Goal: Task Accomplishment & Management: Use online tool/utility

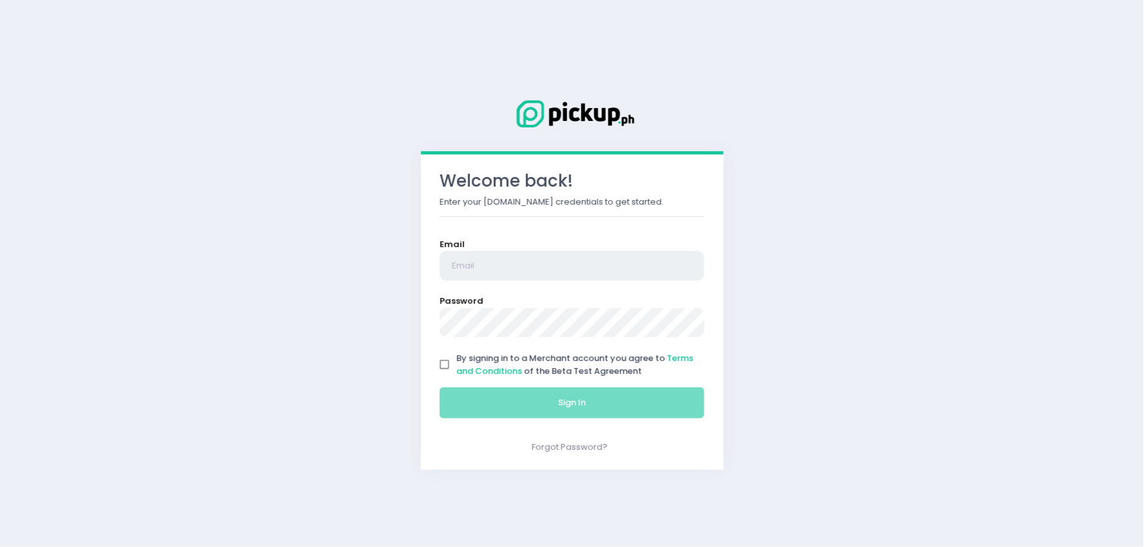
type input "[EMAIL_ADDRESS][DOMAIN_NAME]"
click at [443, 364] on input "By signing in to a Merchant account you agree to Terms and Conditions of the Be…" at bounding box center [445, 365] width 24 height 24
checkbox input "true"
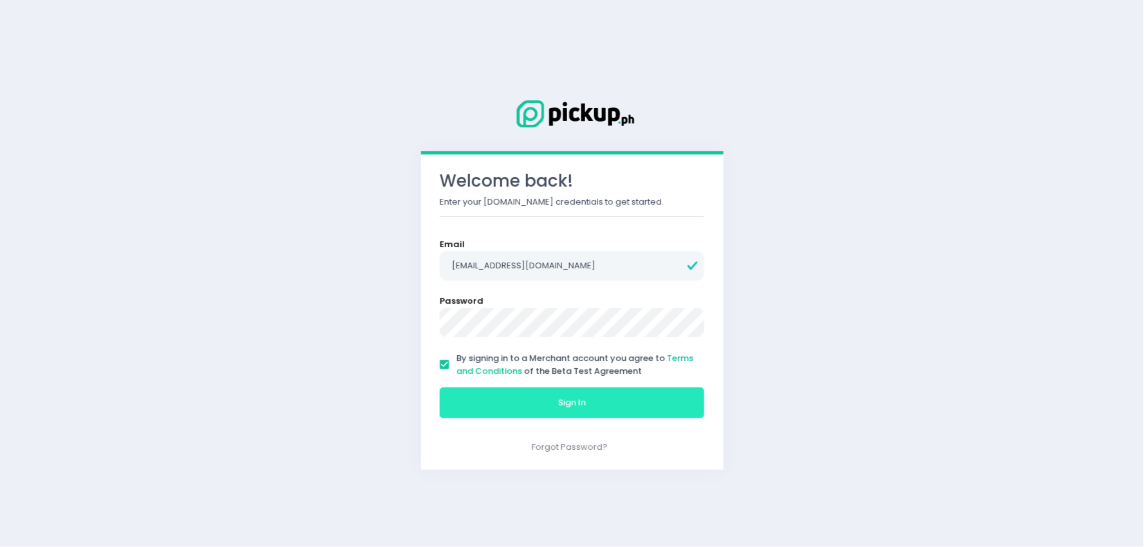
click at [487, 399] on button "Sign In" at bounding box center [572, 403] width 265 height 31
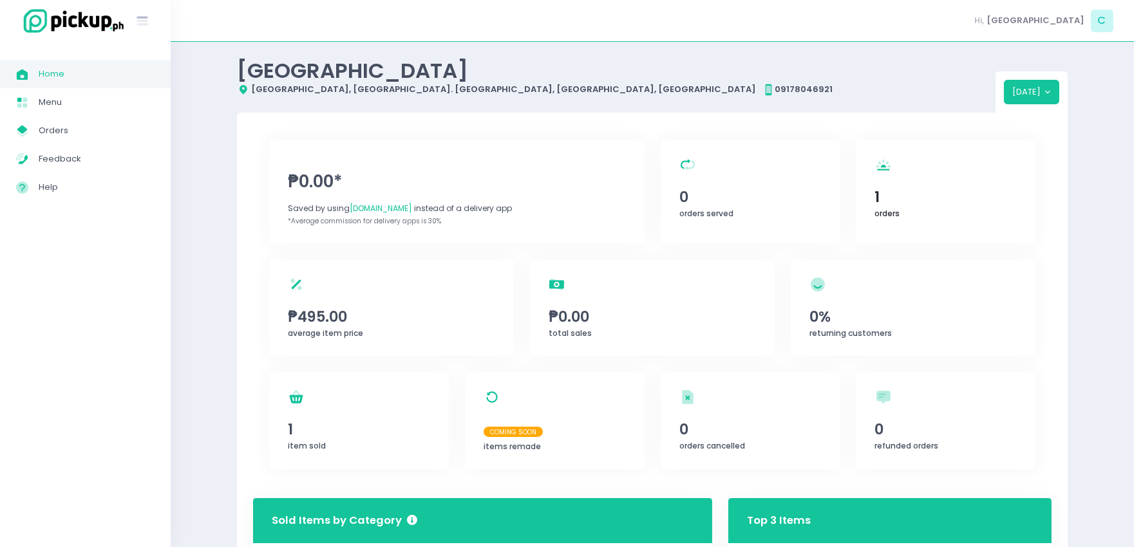
click at [900, 200] on span "1" at bounding box center [946, 197] width 142 height 22
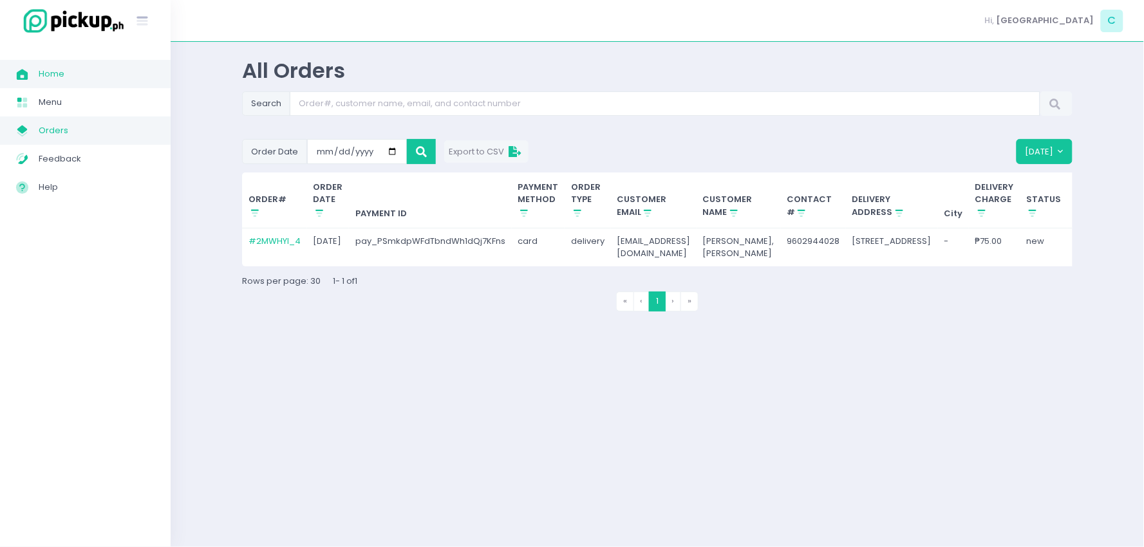
click at [88, 127] on span "Orders" at bounding box center [97, 130] width 116 height 17
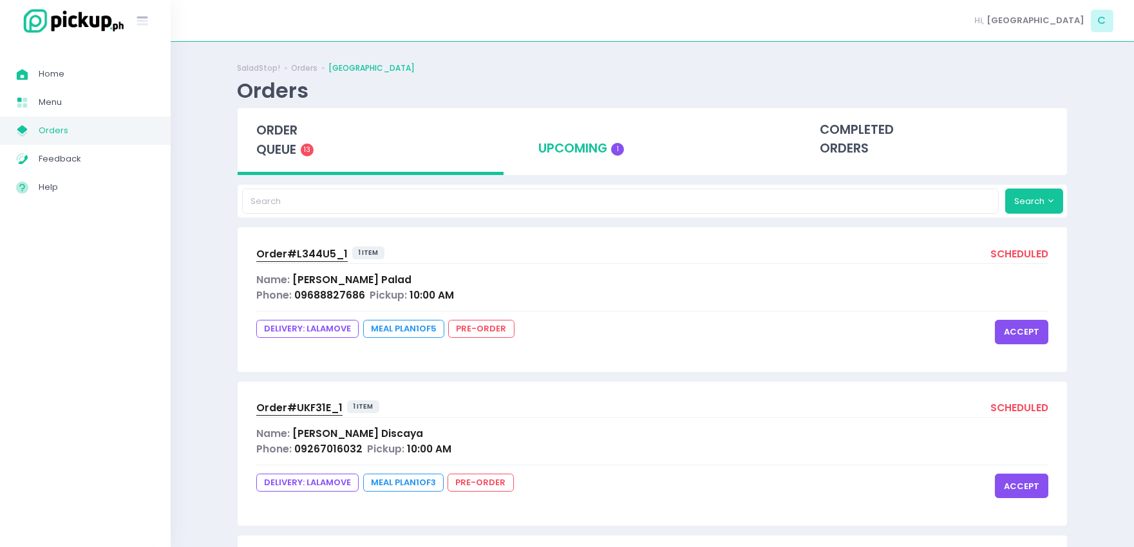
click at [599, 138] on div "upcoming 1" at bounding box center [653, 139] width 266 height 63
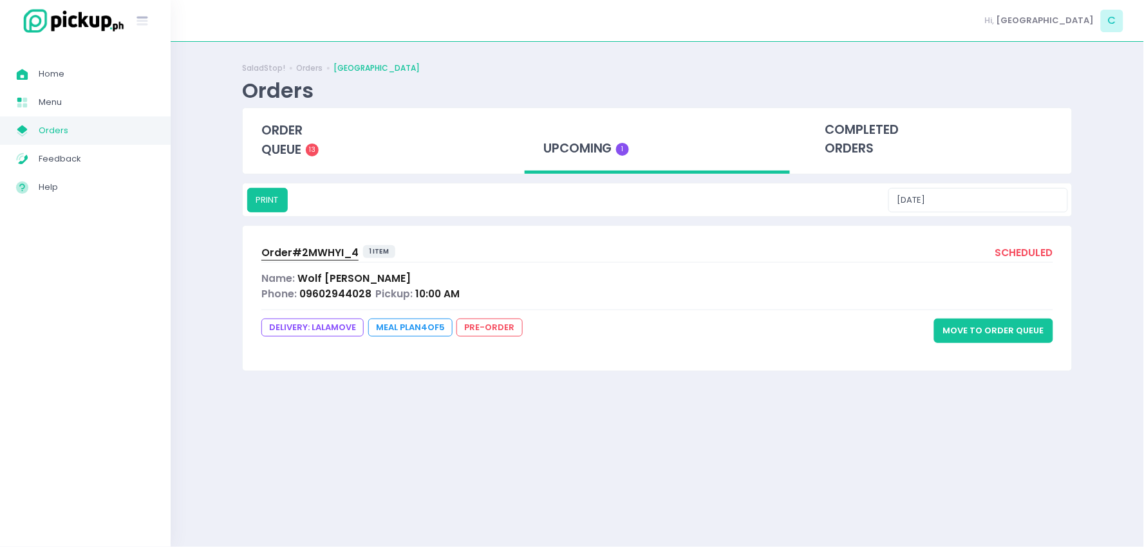
click at [989, 329] on button "Move to Order Queue" at bounding box center [993, 331] width 119 height 24
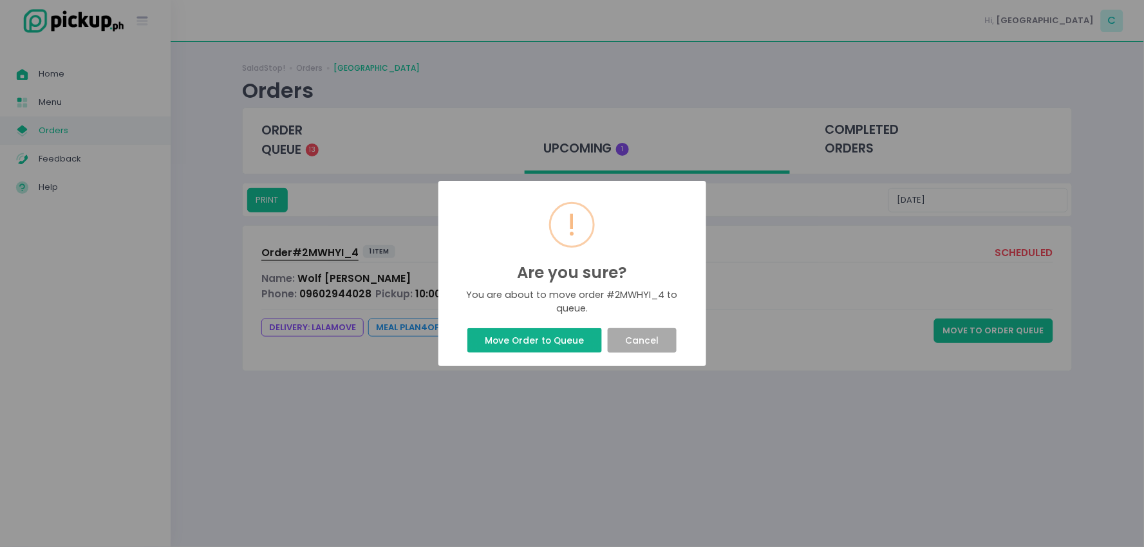
click at [574, 343] on button "Move Order to Queue" at bounding box center [534, 340] width 135 height 24
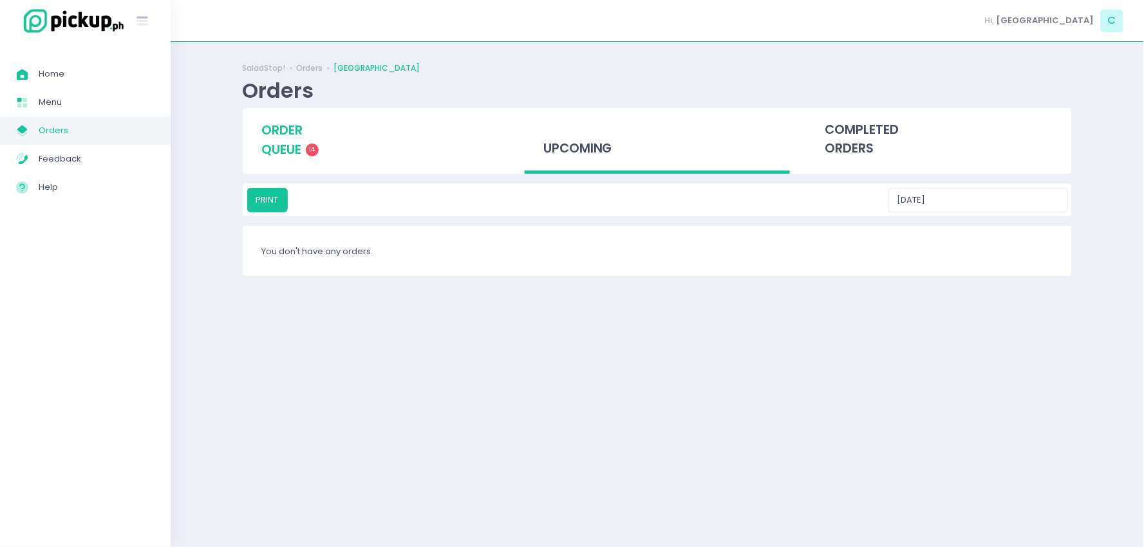
click at [335, 125] on div "order queue 14" at bounding box center [376, 140] width 266 height 64
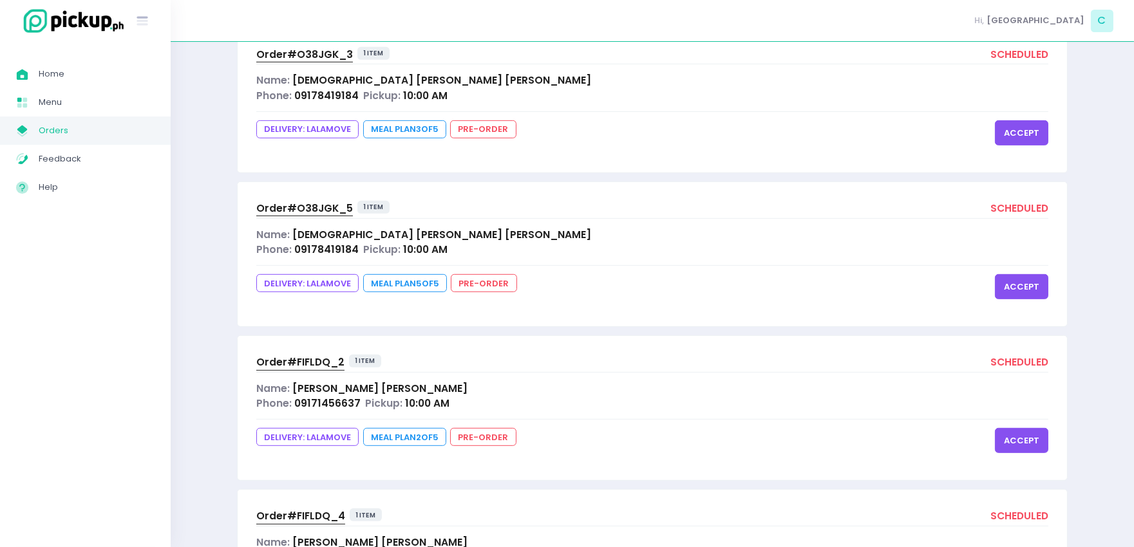
scroll to position [1857, 0]
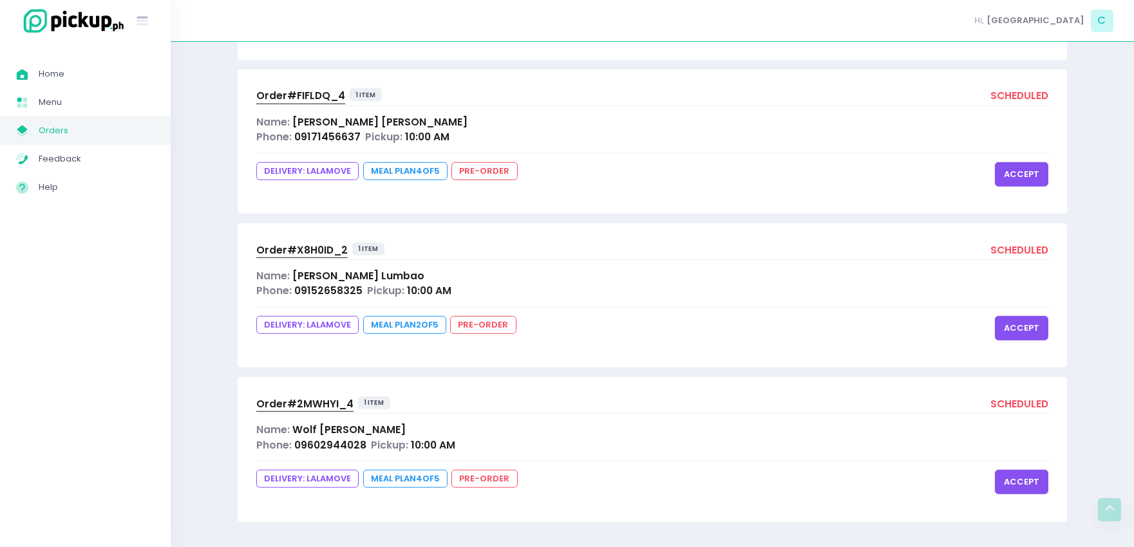
click at [1035, 492] on button "accept" at bounding box center [1021, 482] width 53 height 24
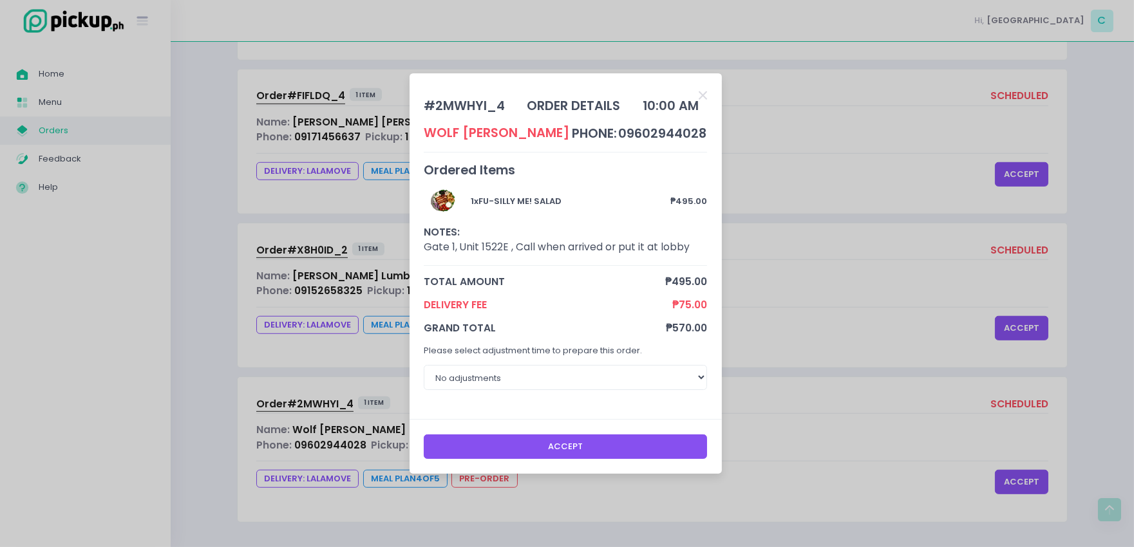
click at [627, 442] on button "Accept" at bounding box center [565, 447] width 283 height 24
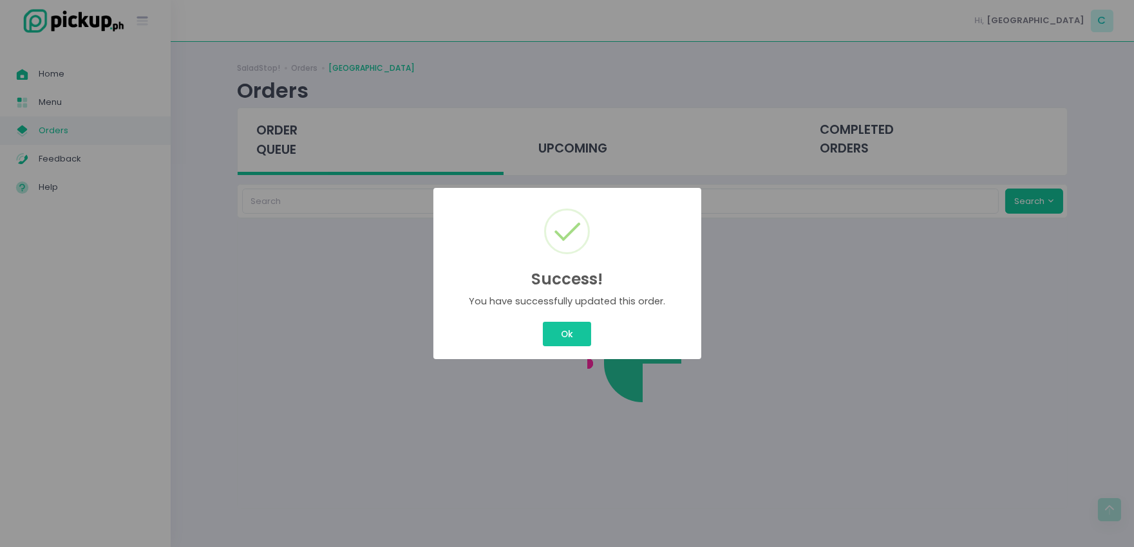
scroll to position [0, 0]
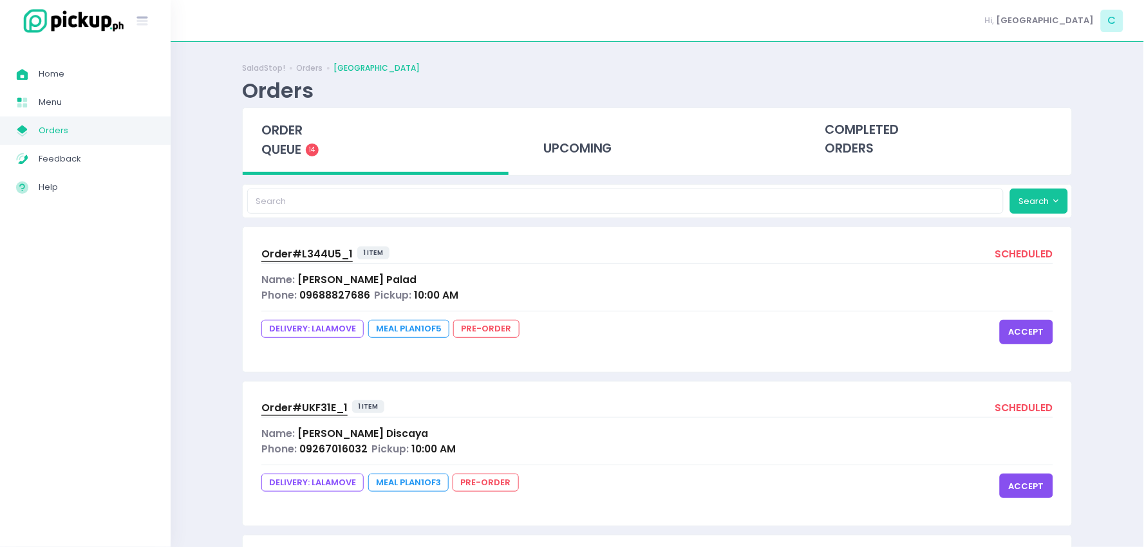
click at [583, 323] on div "Success! × You have successfully updated this order. Ok Cancel" at bounding box center [572, 273] width 1144 height 547
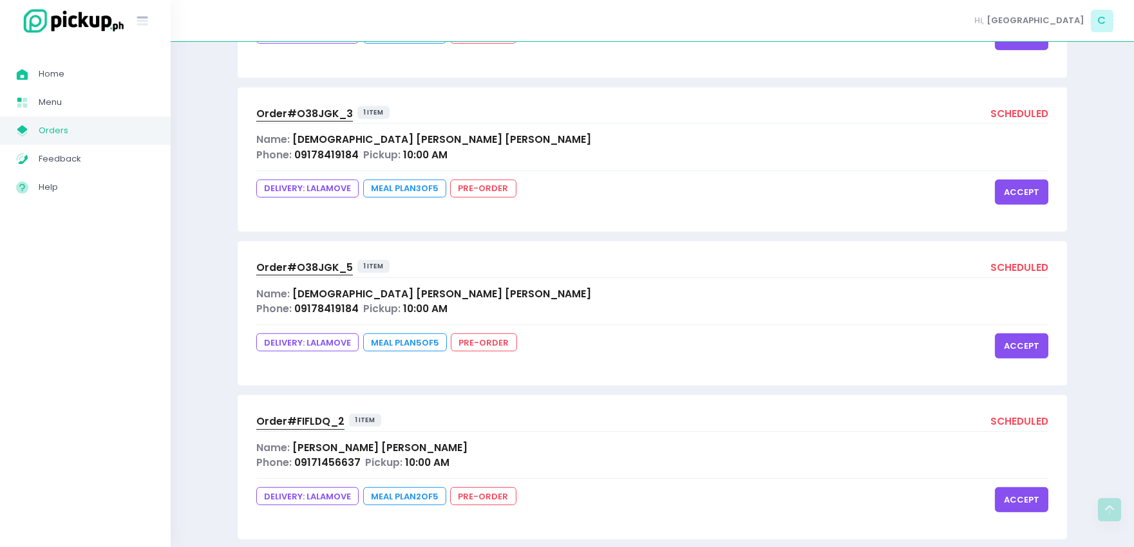
scroll to position [1857, 0]
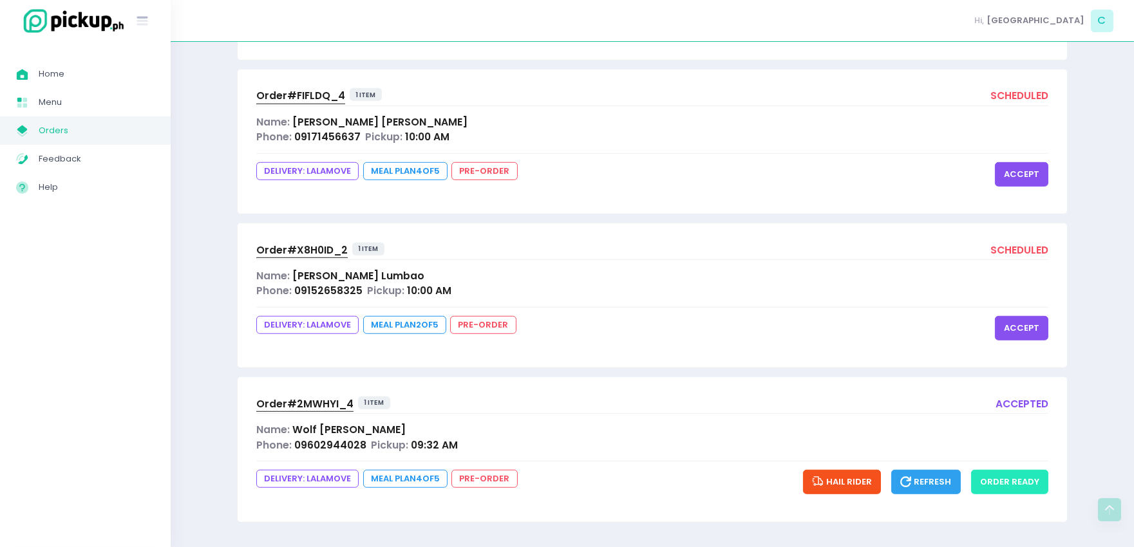
click at [1011, 478] on button "order ready" at bounding box center [1009, 482] width 77 height 24
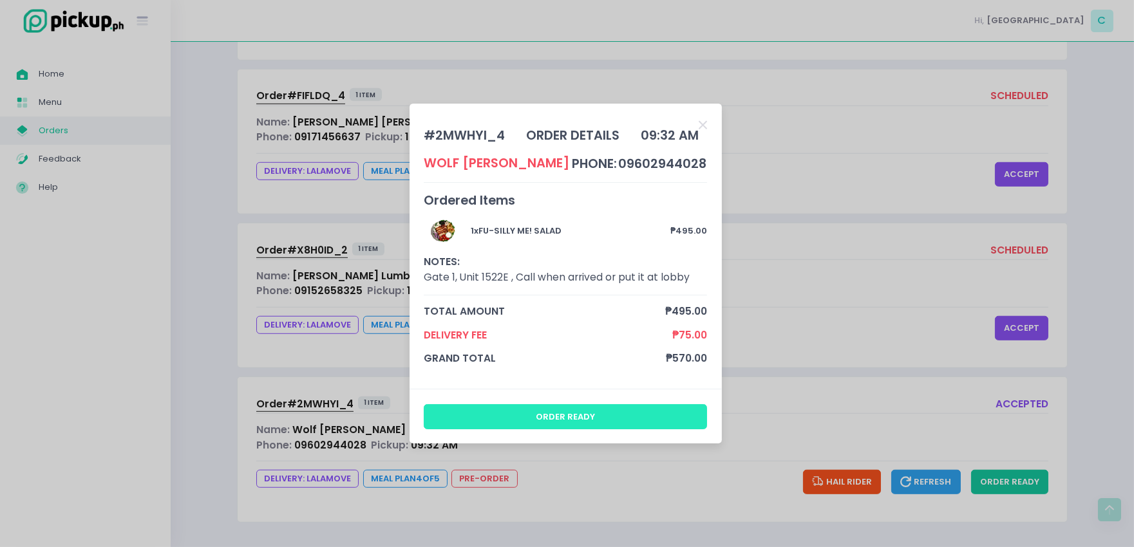
click at [623, 410] on button "order ready" at bounding box center [565, 416] width 283 height 24
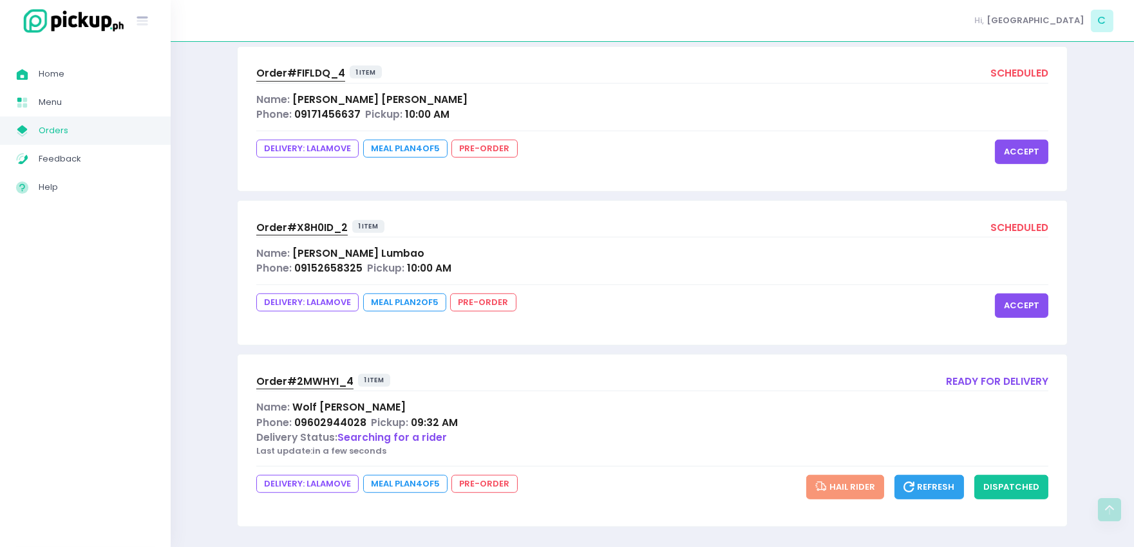
scroll to position [1884, 0]
